Goal: Information Seeking & Learning: Find specific page/section

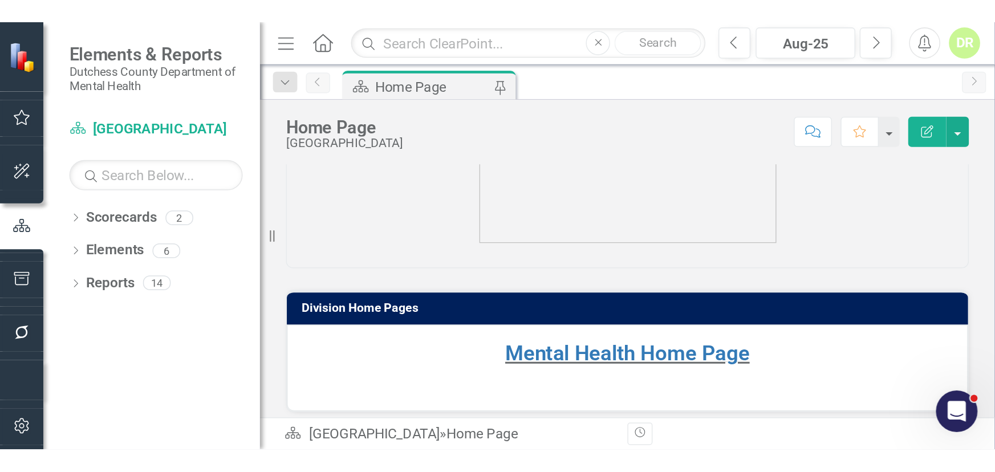
scroll to position [151, 0]
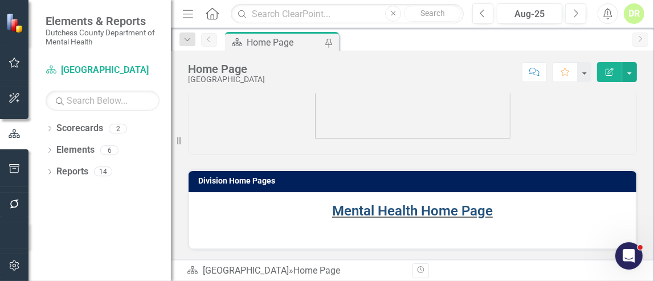
click at [385, 212] on link "Mental Health Home Page" at bounding box center [412, 211] width 161 height 16
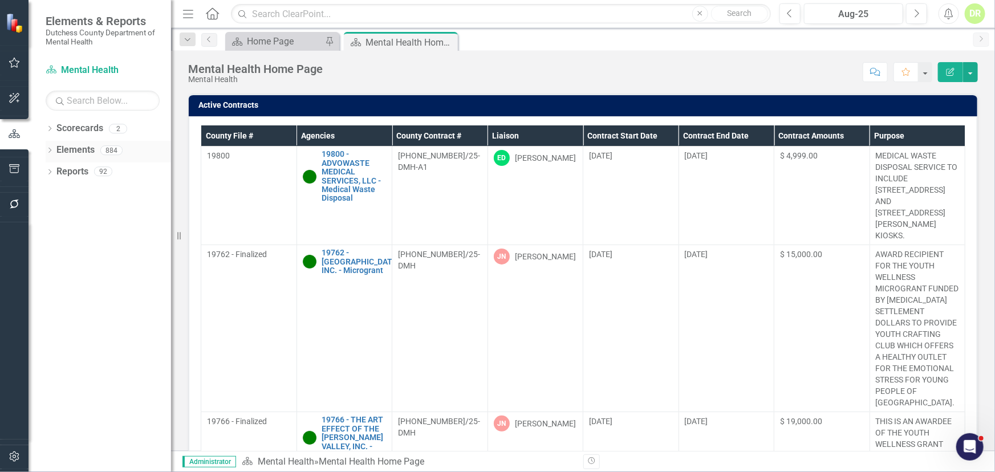
click at [55, 149] on div "Dropdown Elements 884" at bounding box center [108, 152] width 125 height 22
click at [84, 150] on link "Elements" at bounding box center [75, 150] width 38 height 13
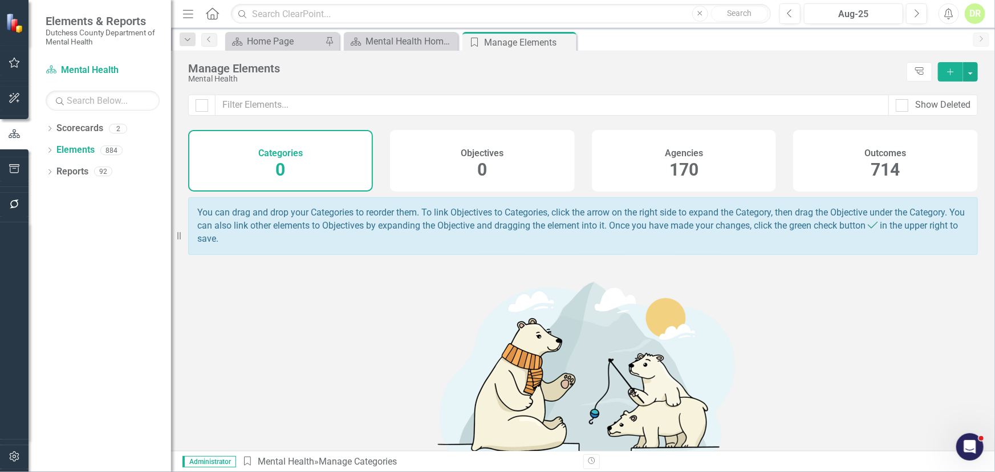
click at [654, 171] on div "Agencies 170" at bounding box center [684, 161] width 185 height 62
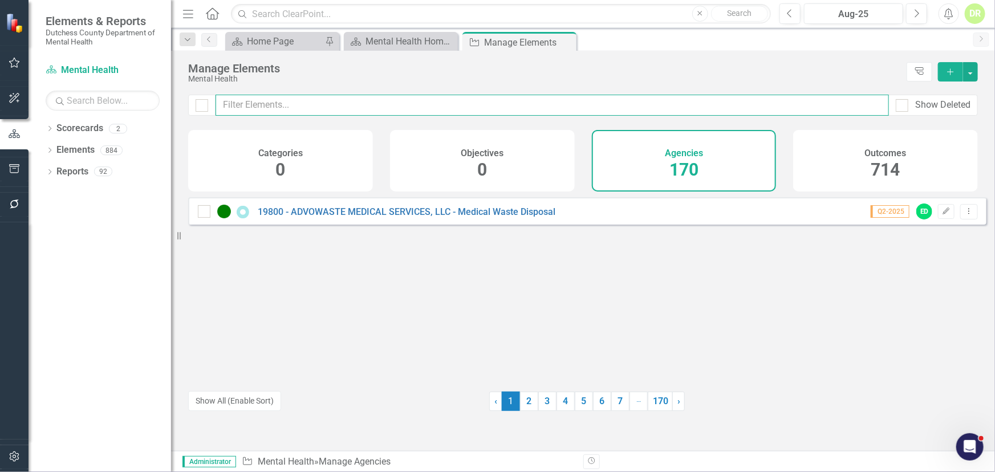
click at [228, 104] on input "text" at bounding box center [552, 105] width 673 height 21
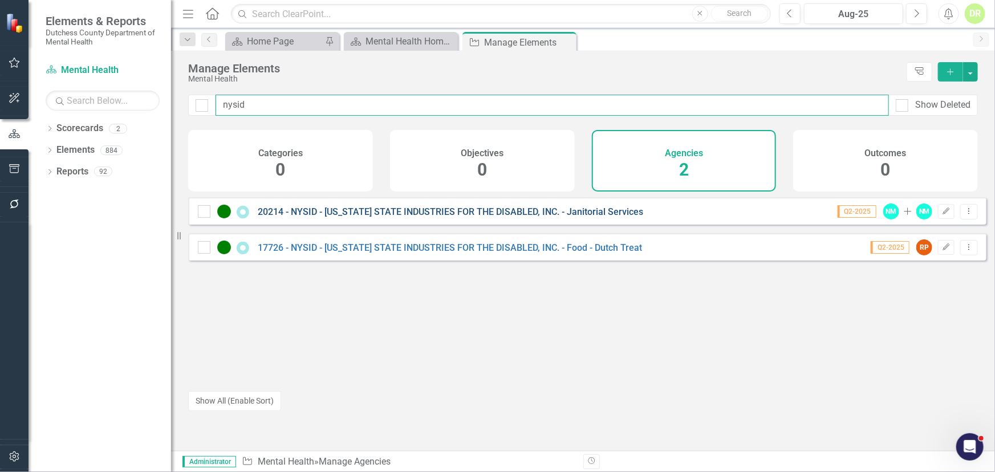
type input "nysid"
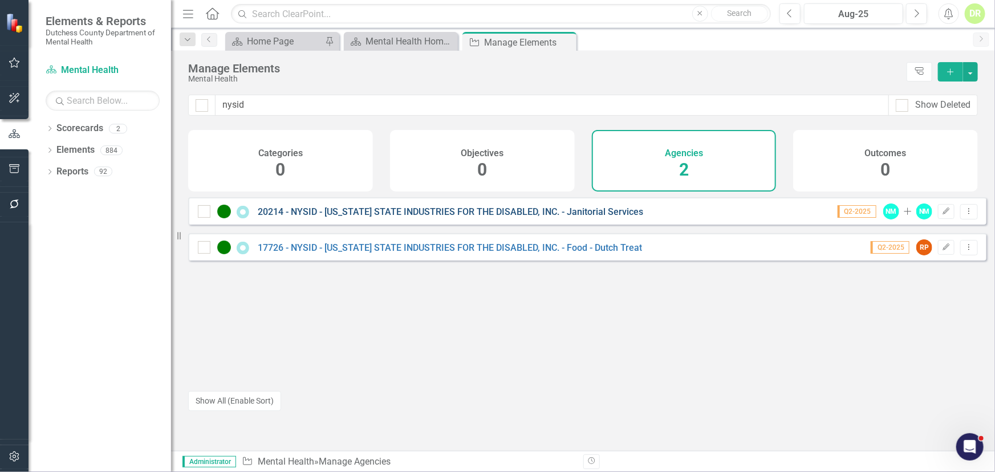
click at [307, 217] on link "20214 - NYSID - [US_STATE] STATE INDUSTRIES FOR THE DISABLED, INC. - Janitorial…" at bounding box center [450, 211] width 385 height 11
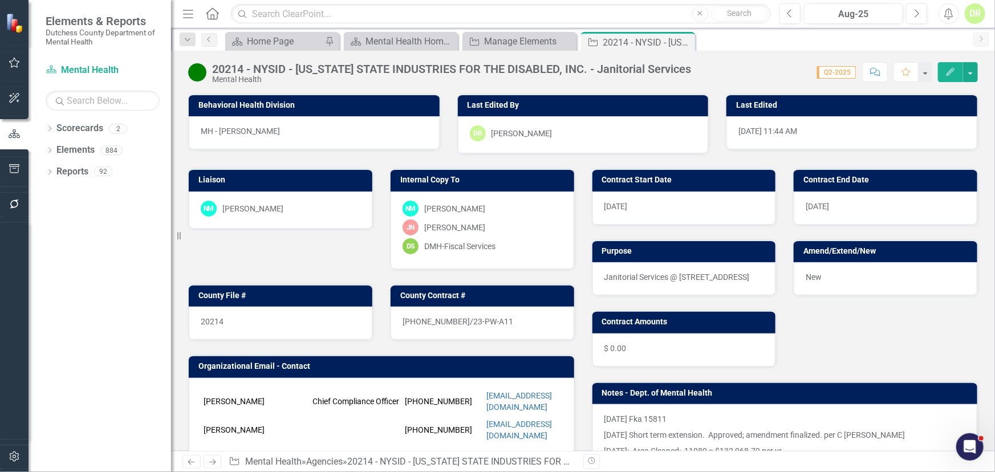
click at [654, 13] on div "DR" at bounding box center [975, 13] width 21 height 21
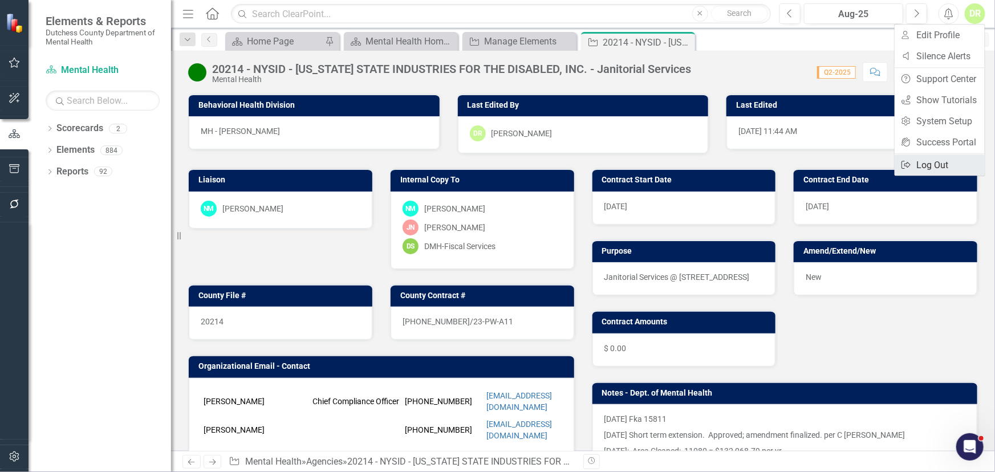
click at [654, 160] on link "Logout Log Out" at bounding box center [940, 165] width 90 height 21
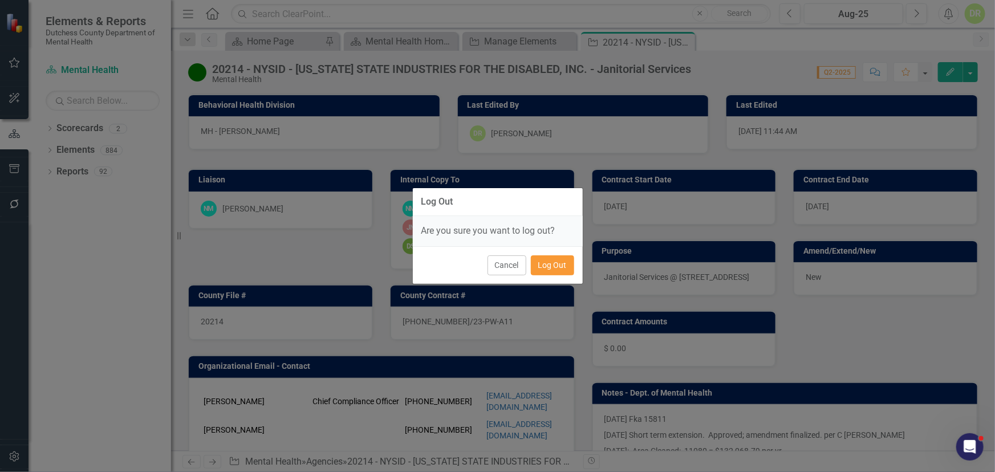
click at [555, 262] on button "Log Out" at bounding box center [552, 265] width 43 height 20
